Goal: Task Accomplishment & Management: Use online tool/utility

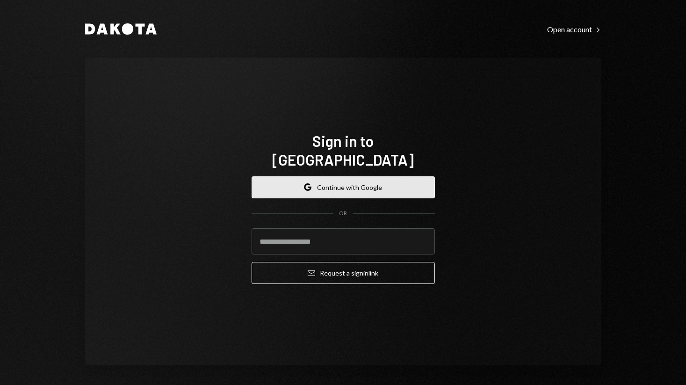
click at [312, 178] on button "Google Continue with Google" at bounding box center [343, 187] width 183 height 22
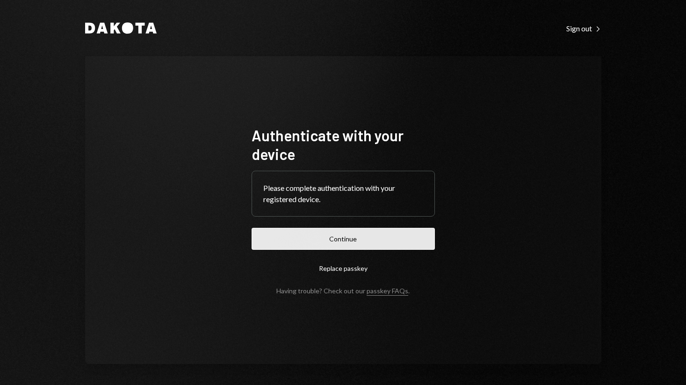
click at [333, 242] on button "Continue" at bounding box center [343, 239] width 183 height 22
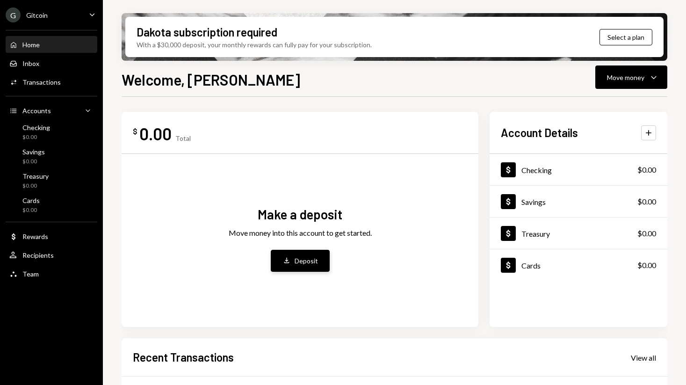
click at [294, 260] on button "Deposit Deposit" at bounding box center [300, 261] width 59 height 22
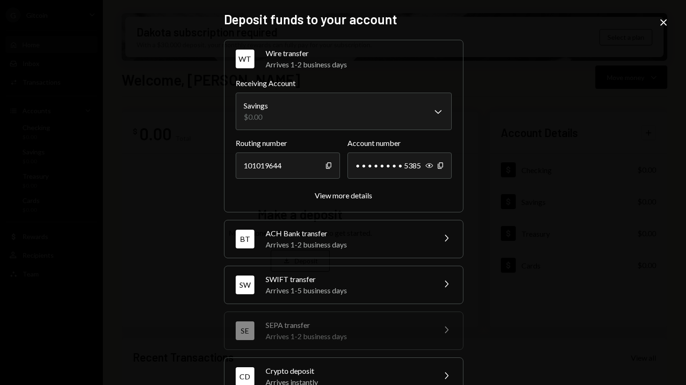
click at [317, 234] on div "ACH Bank transfer" at bounding box center [348, 233] width 164 height 11
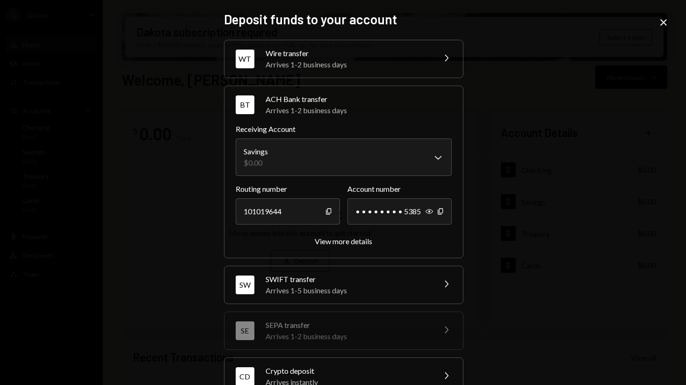
click at [342, 234] on div "Routing number [FINANCIAL_ID] Copy Account number • • • • • • • • 5385 Show Cop…" at bounding box center [344, 214] width 216 height 63
click at [340, 241] on div "View more details" at bounding box center [344, 241] width 58 height 9
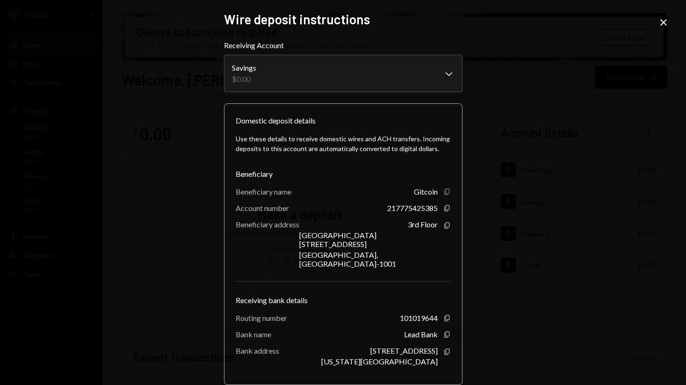
click at [445, 190] on icon "Copy" at bounding box center [447, 191] width 7 height 7
click at [446, 315] on icon "button" at bounding box center [446, 318] width 5 height 6
click at [444, 210] on icon "Copy" at bounding box center [447, 207] width 7 height 7
click at [446, 227] on icon "button" at bounding box center [446, 225] width 5 height 6
click at [444, 212] on div "217775425385 Copy" at bounding box center [419, 208] width 64 height 9
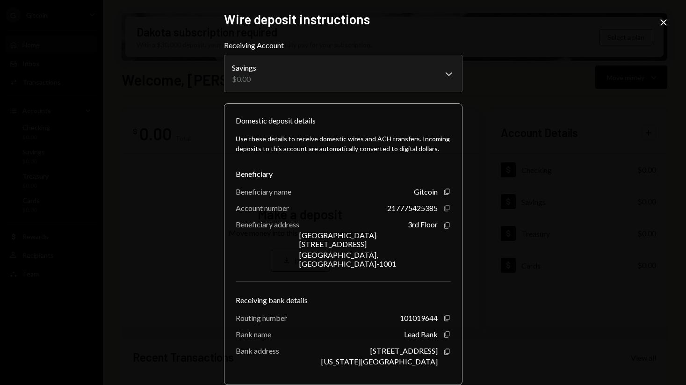
click at [446, 208] on icon "button" at bounding box center [446, 208] width 5 height 6
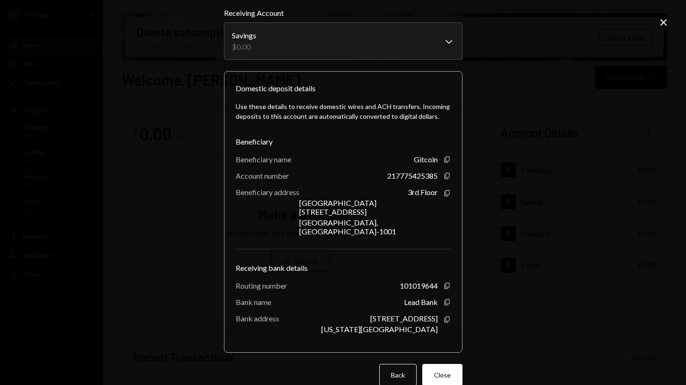
scroll to position [28, 0]
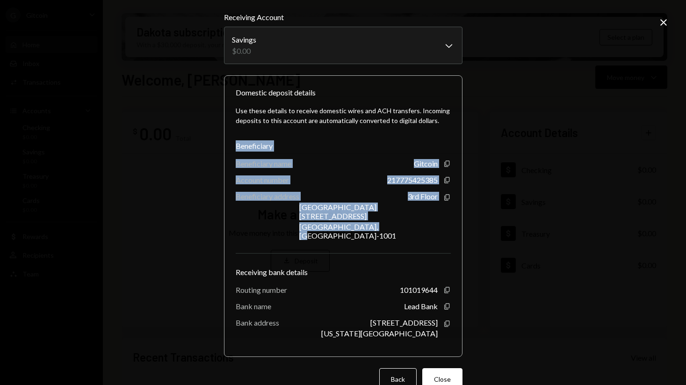
copy div "Beneficiary Beneficiary name Gitcoin Copy Account number 217775425385 Copy Bene…"
drag, startPoint x: 436, startPoint y: 221, endPoint x: 226, endPoint y: 150, distance: 221.8
click at [226, 150] on div "Domestic deposit details Use these details to receive domestic wires and ACH tr…" at bounding box center [343, 216] width 239 height 282
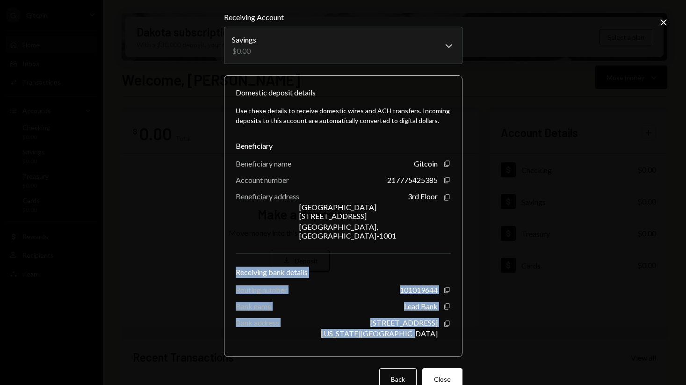
copy div "Receiving bank details Routing number [FINANCIAL_ID] Copy Bank name Lead Bank C…"
drag, startPoint x: 443, startPoint y: 322, endPoint x: 218, endPoint y: 251, distance: 236.1
click at [218, 251] on div "**********" at bounding box center [343, 164] width 261 height 385
